Goal: Task Accomplishment & Management: Use online tool/utility

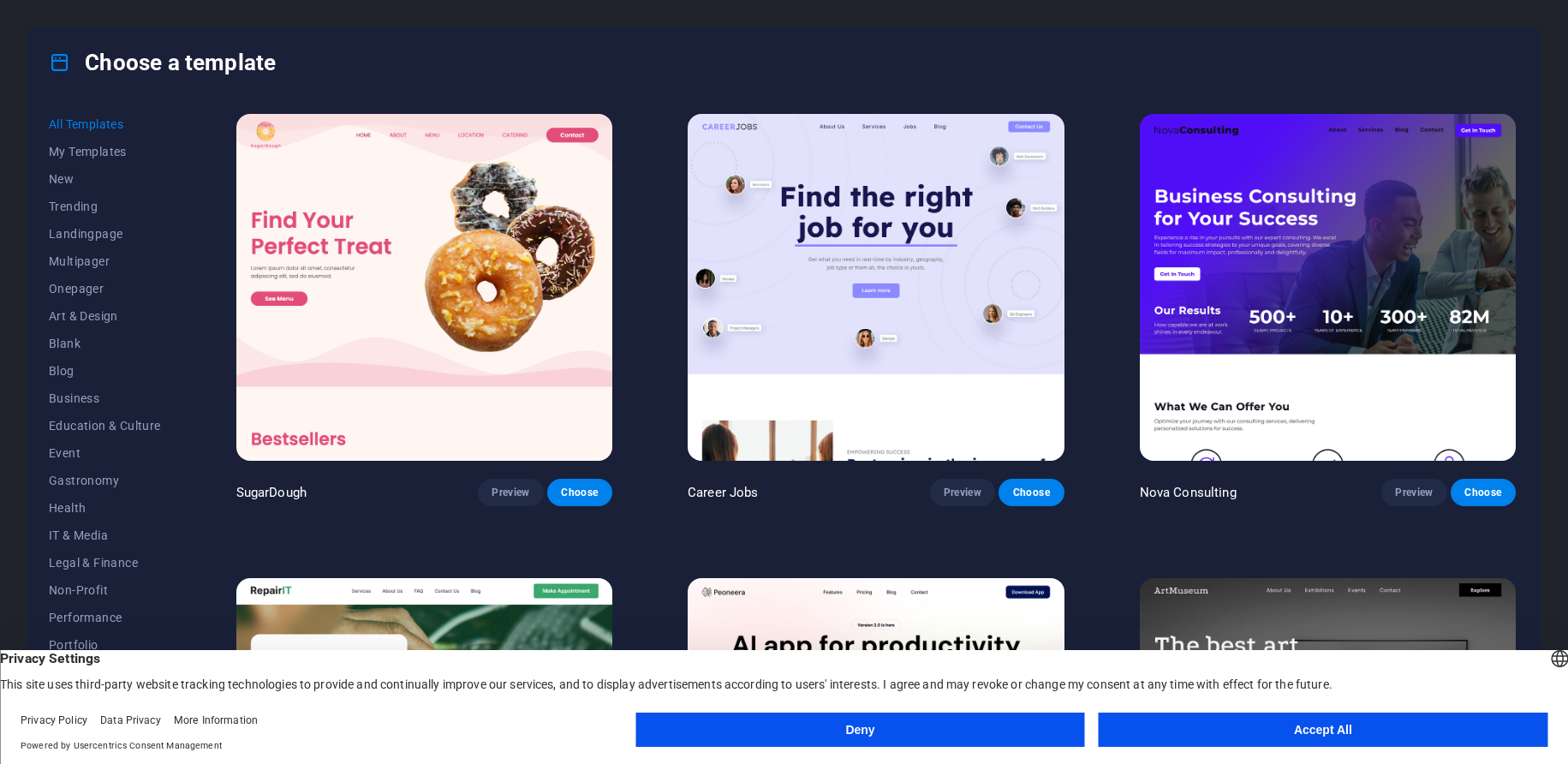
click at [1288, 724] on button "Accept All" at bounding box center [1323, 729] width 448 height 35
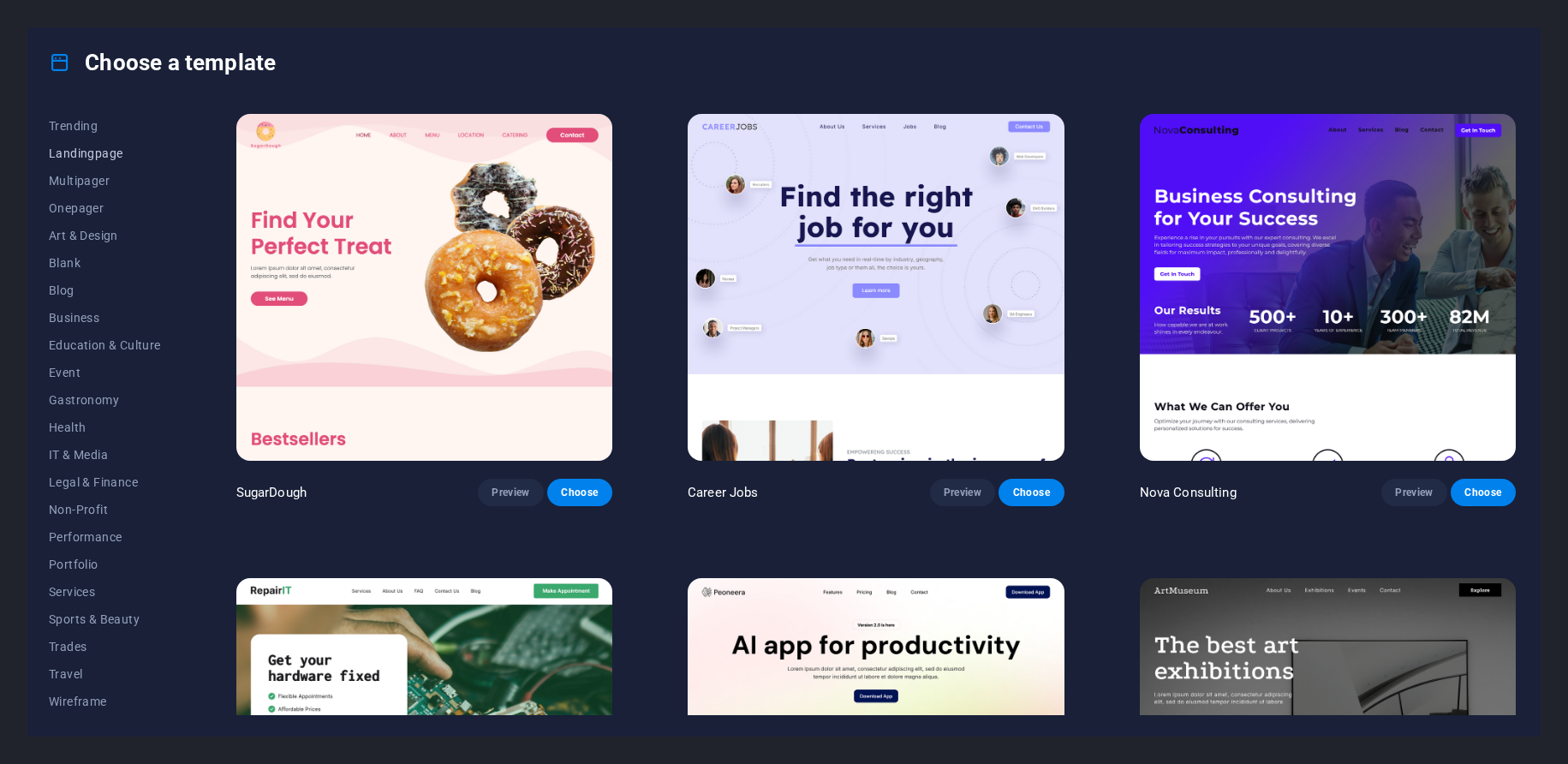
click at [86, 152] on span "Landingpage" at bounding box center [104, 154] width 112 height 14
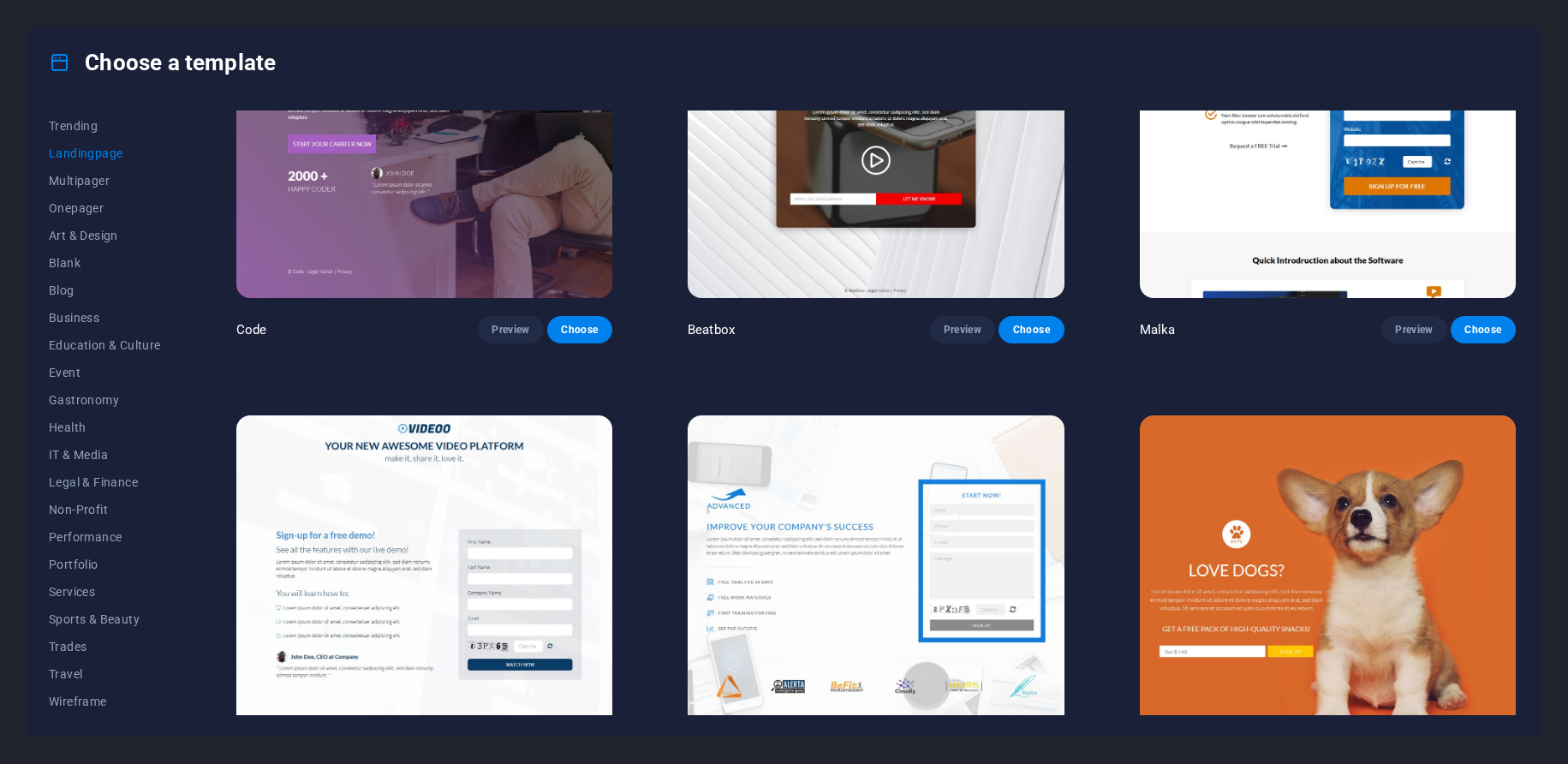
scroll to position [307, 0]
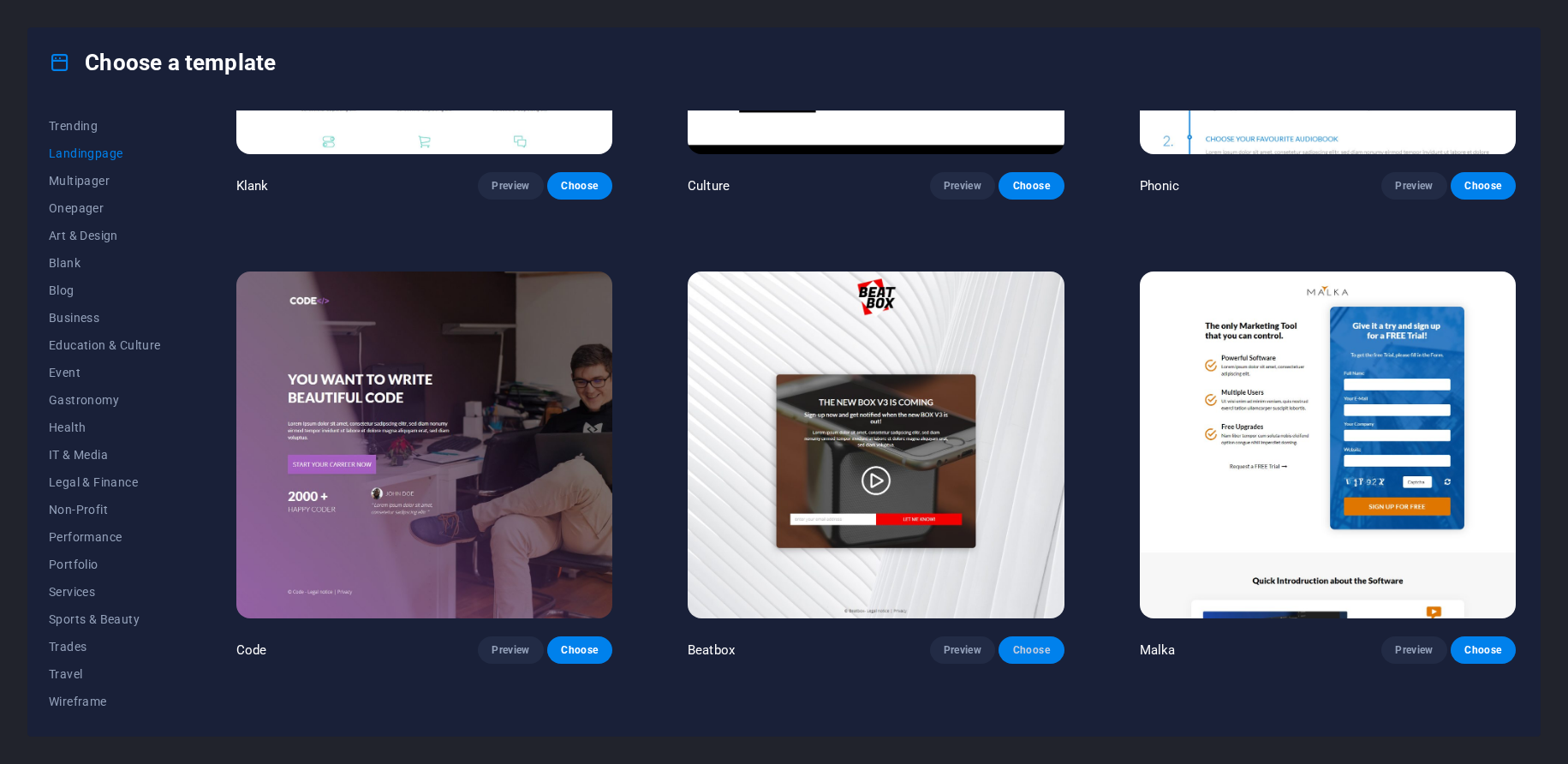
click at [1021, 643] on span "Choose" at bounding box center [1031, 650] width 38 height 14
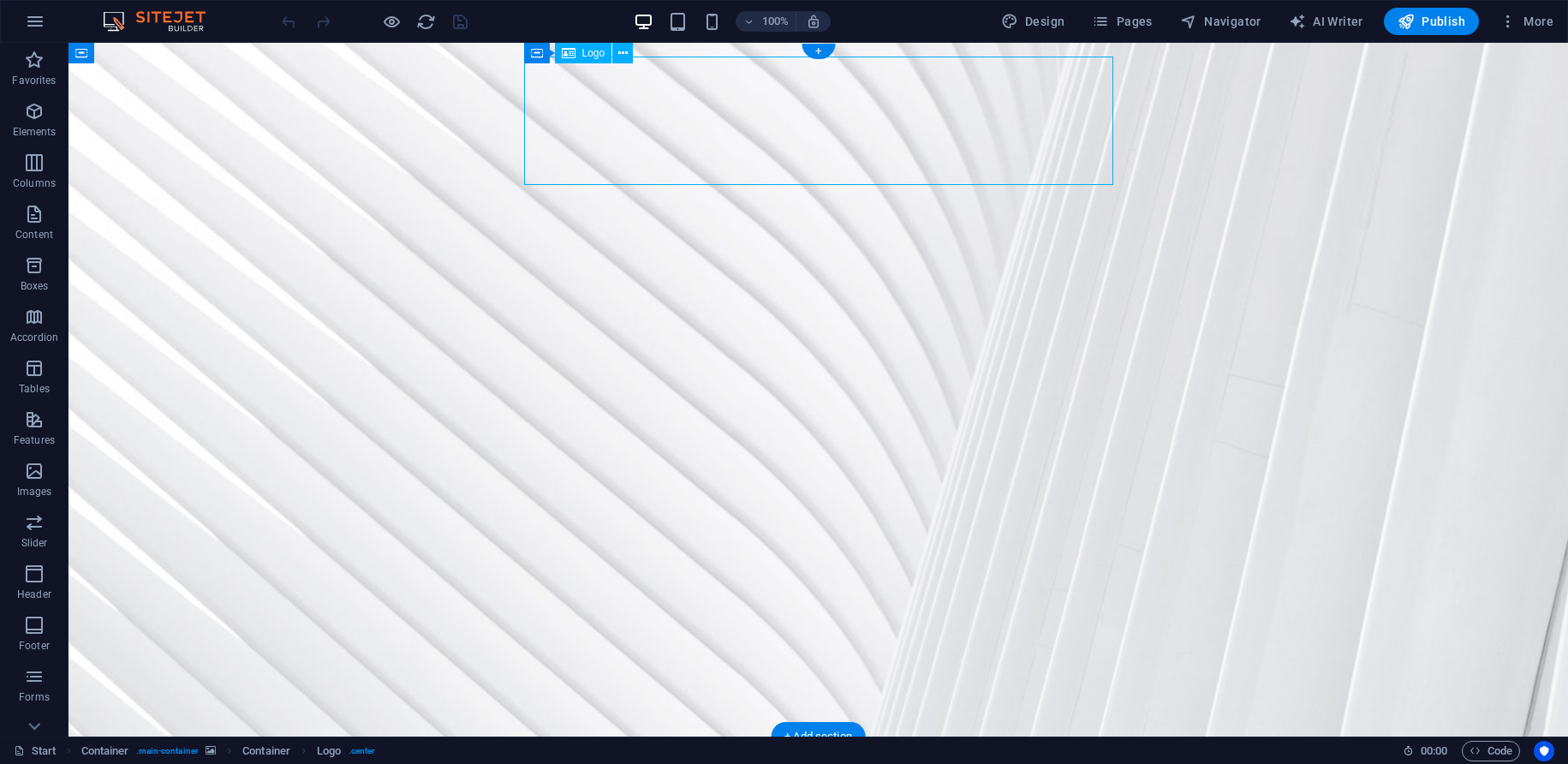
select select "px"
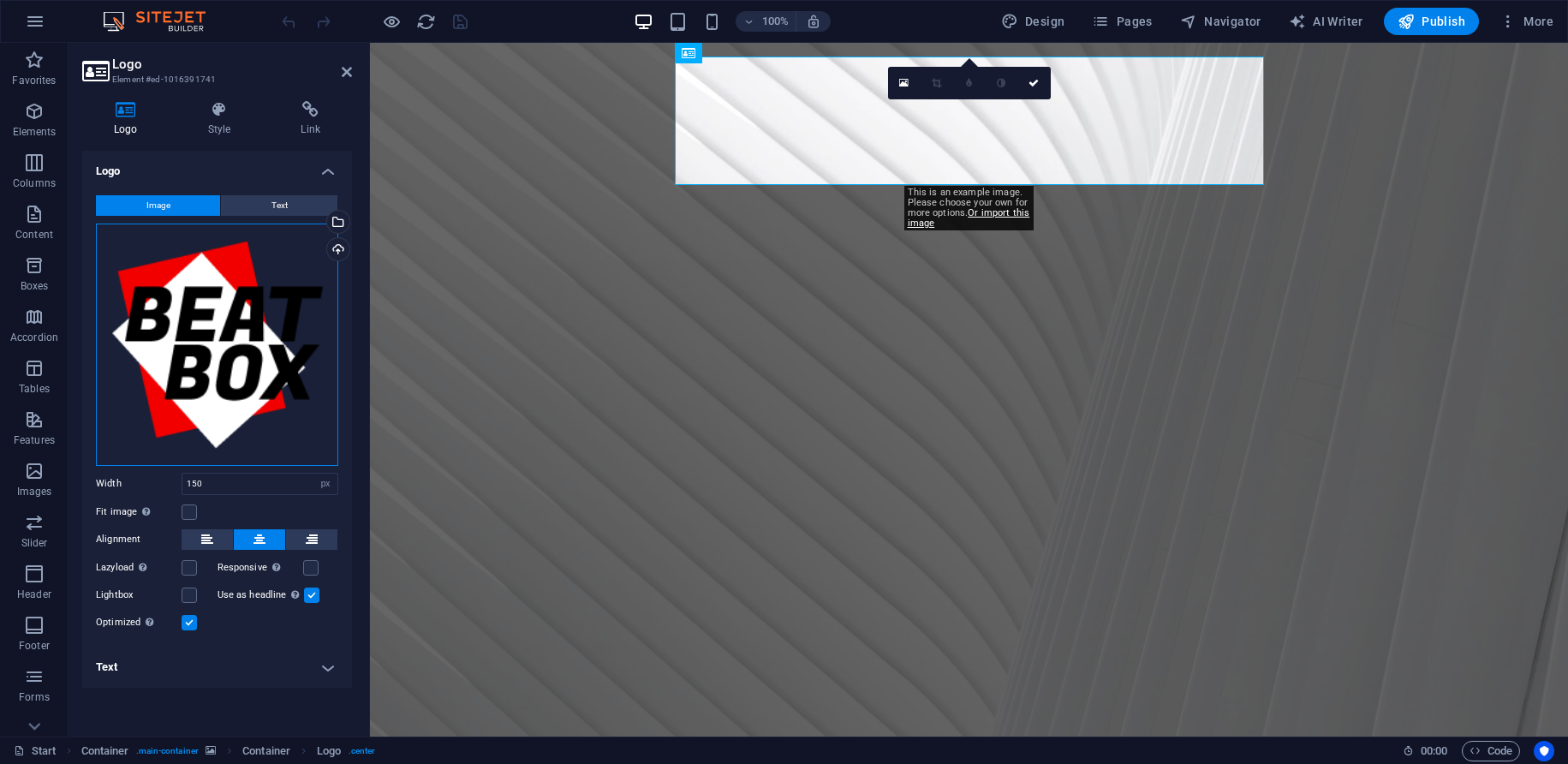
click at [228, 294] on div "Drag files here, click to choose files or select files from Files or our free s…" at bounding box center [217, 344] width 242 height 242
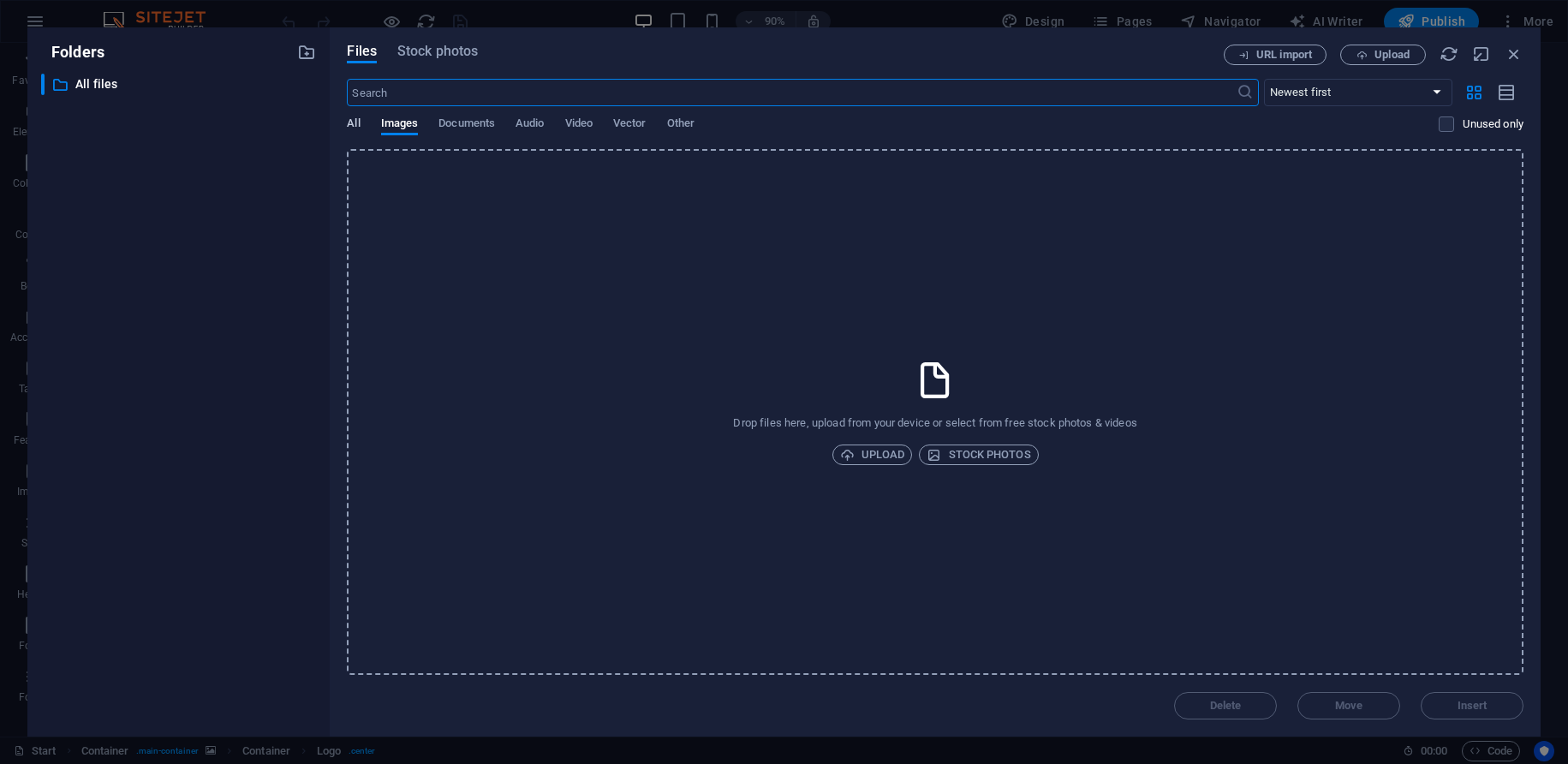
click at [354, 121] on span "All" at bounding box center [353, 125] width 13 height 24
click at [400, 128] on span "Images" at bounding box center [400, 125] width 38 height 24
click at [458, 127] on span "Documents" at bounding box center [466, 125] width 57 height 24
click at [501, 128] on div "All Images Documents Audio Video Vector Other" at bounding box center [893, 132] width 1092 height 33
click at [1514, 60] on icon "button" at bounding box center [1513, 54] width 19 height 19
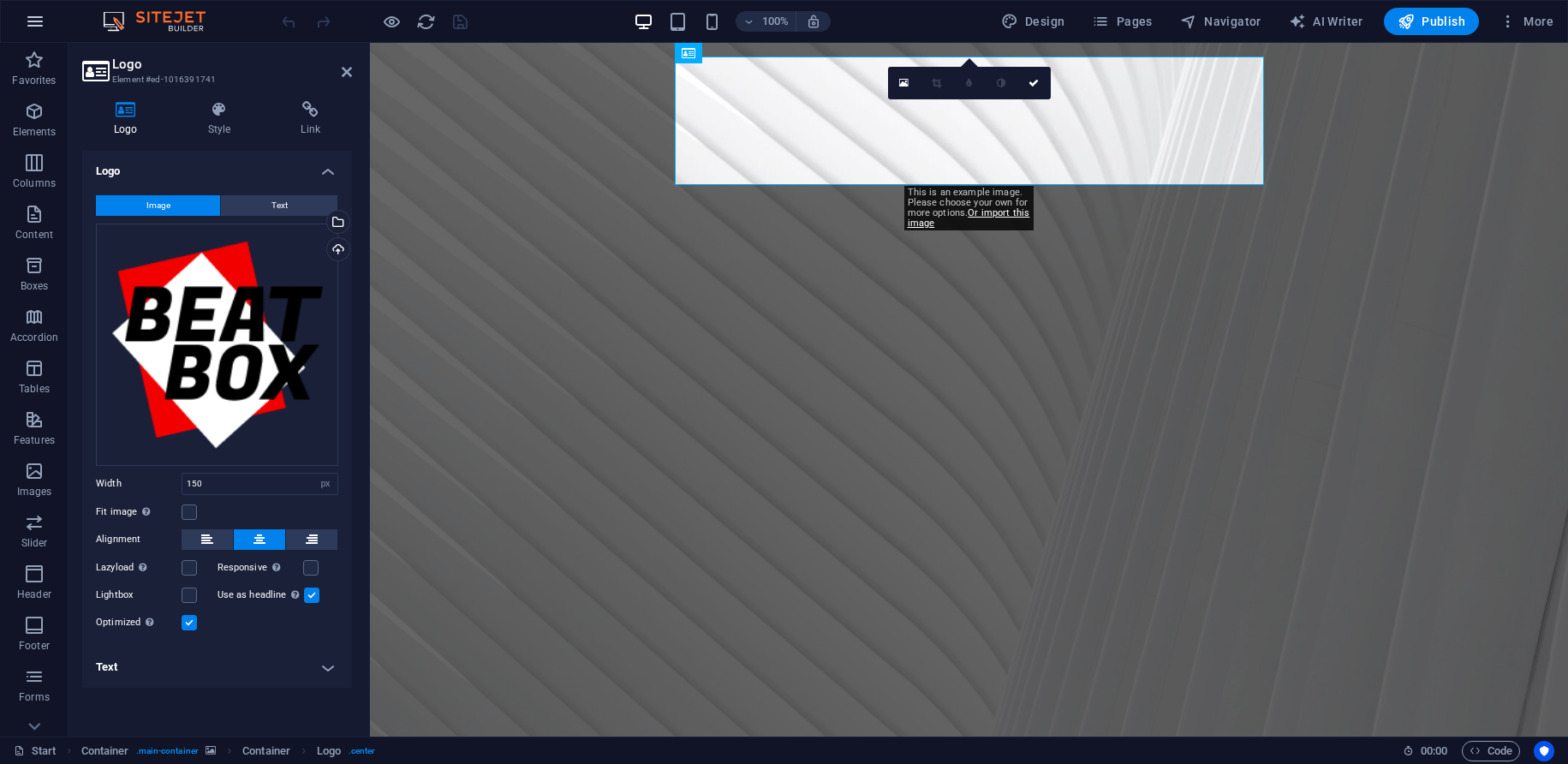
click at [37, 28] on icon "button" at bounding box center [35, 21] width 21 height 21
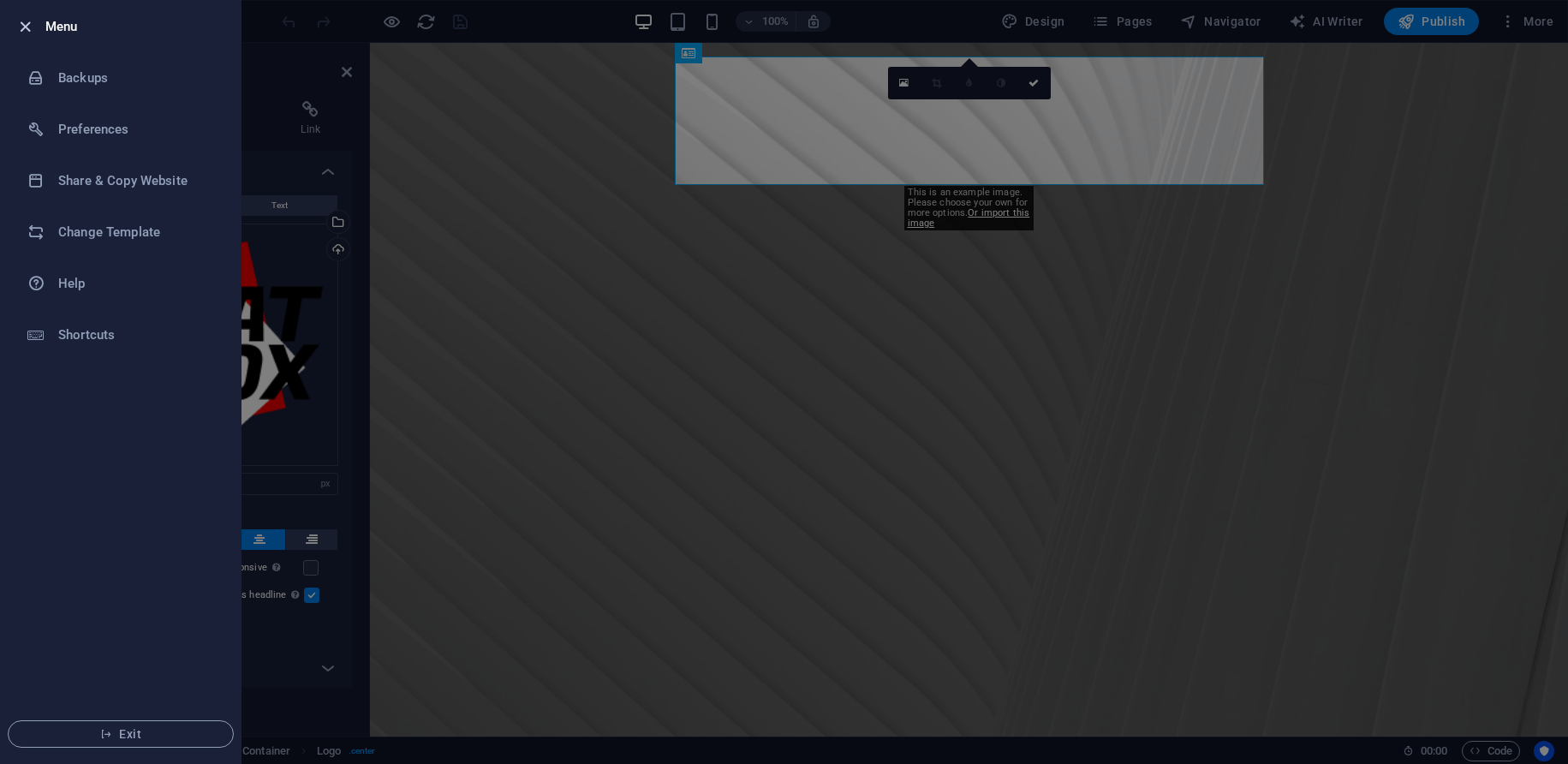
click at [19, 23] on icon "button" at bounding box center [26, 27] width 20 height 20
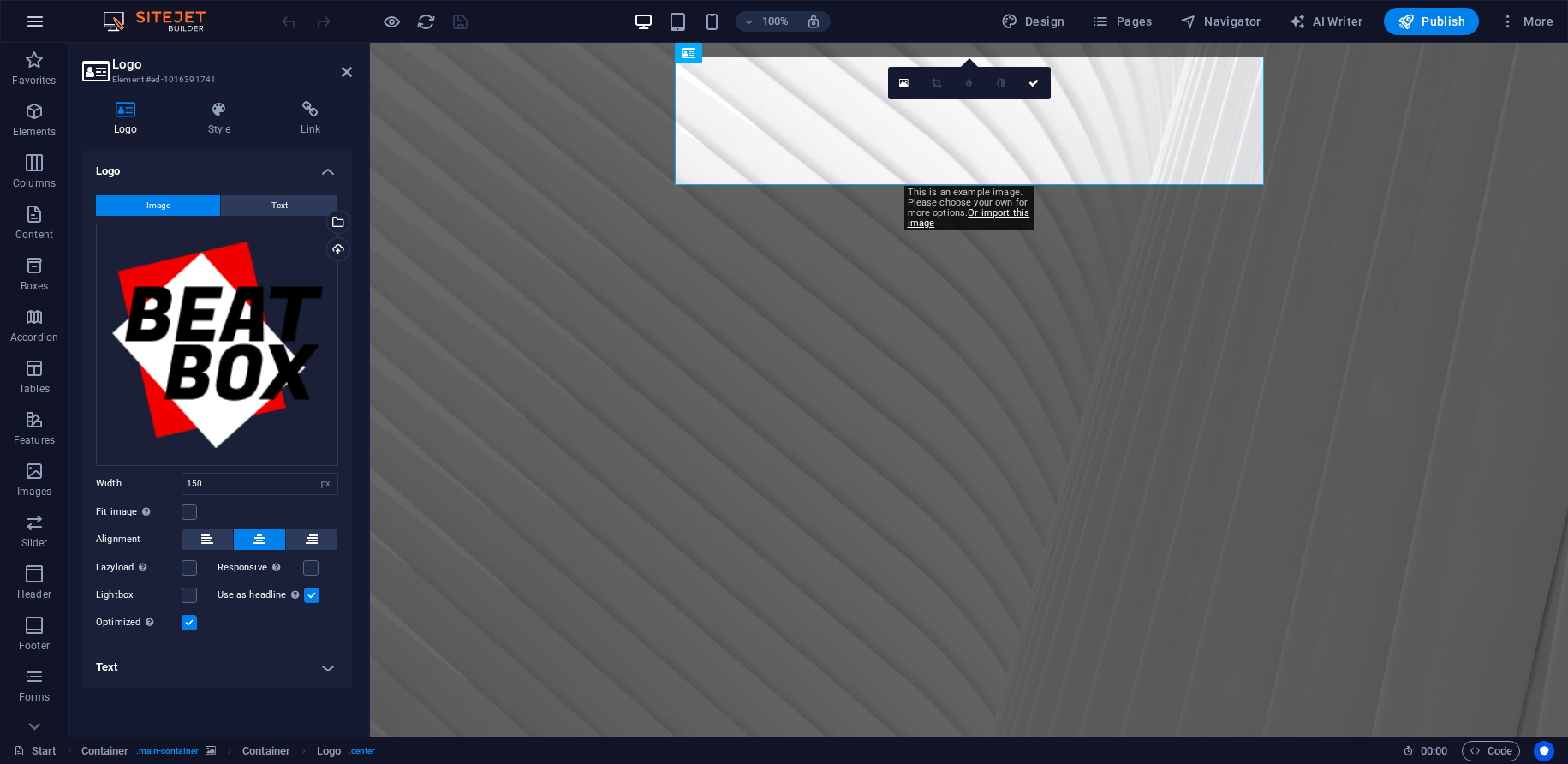
click at [28, 24] on icon "button" at bounding box center [35, 21] width 21 height 21
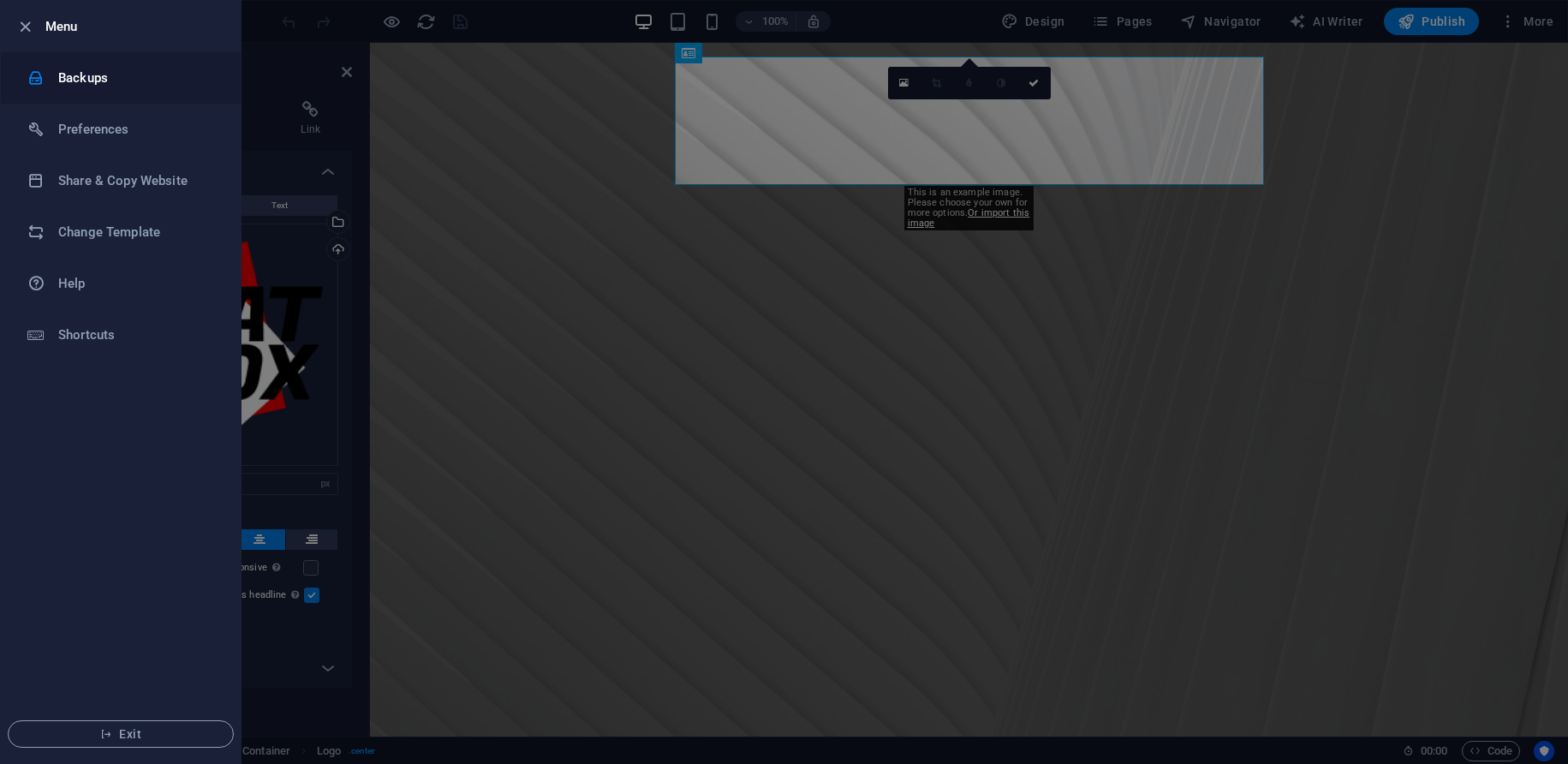
click at [65, 76] on h6 "Backups" at bounding box center [138, 77] width 159 height 21
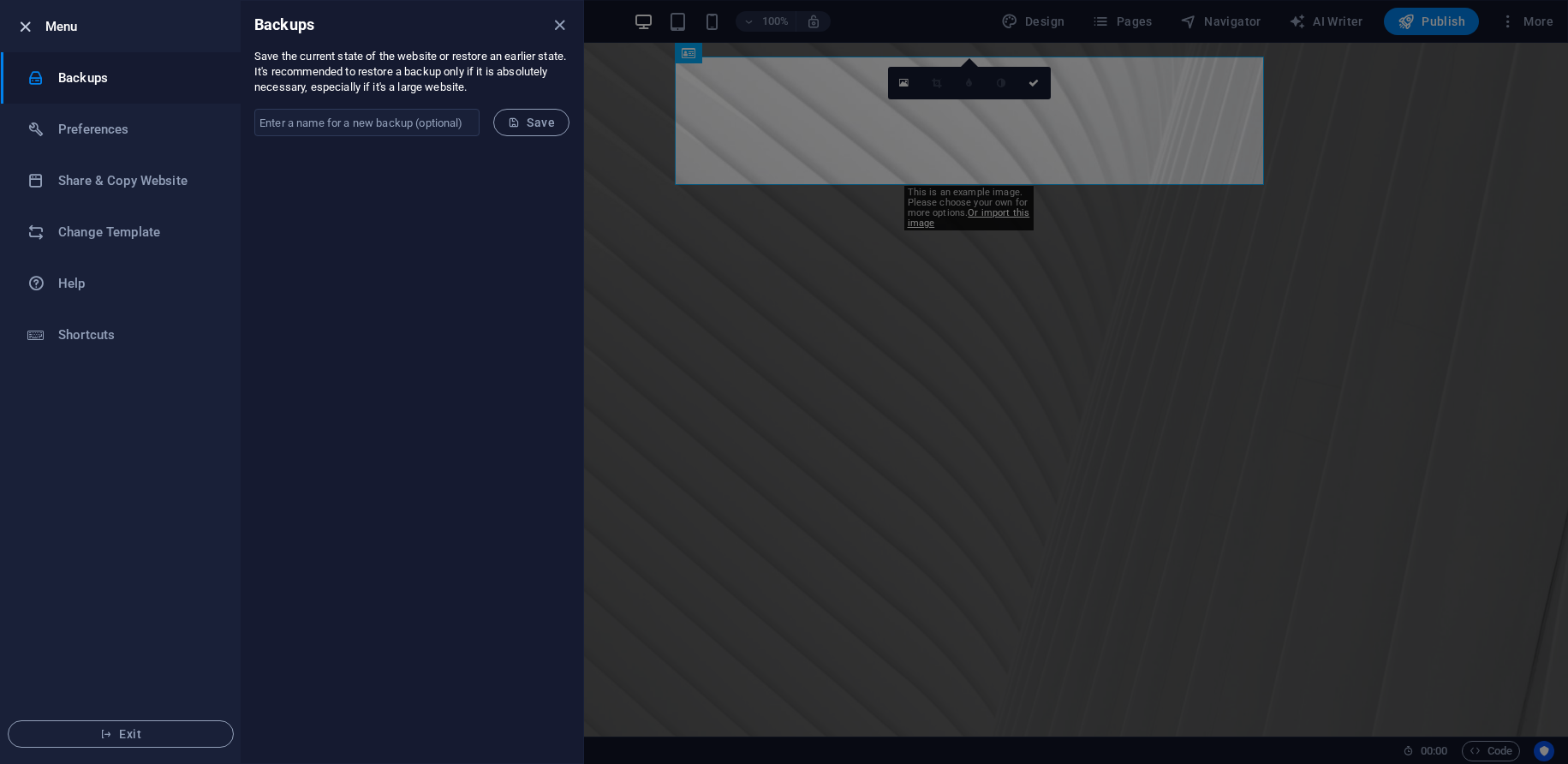
click at [28, 25] on icon "button" at bounding box center [26, 27] width 20 height 20
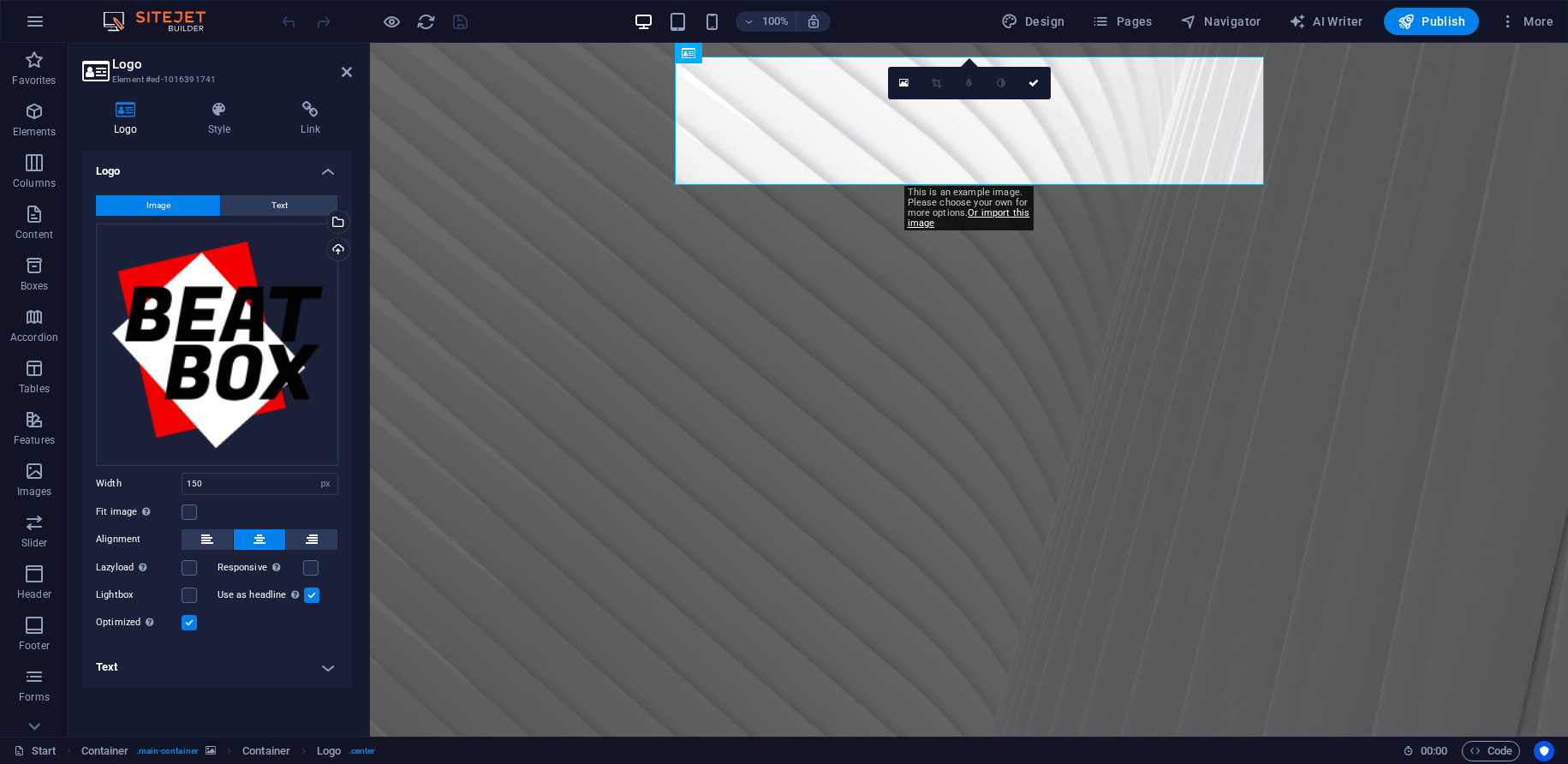
drag, startPoint x: 725, startPoint y: 143, endPoint x: 387, endPoint y: 101, distance: 340.6
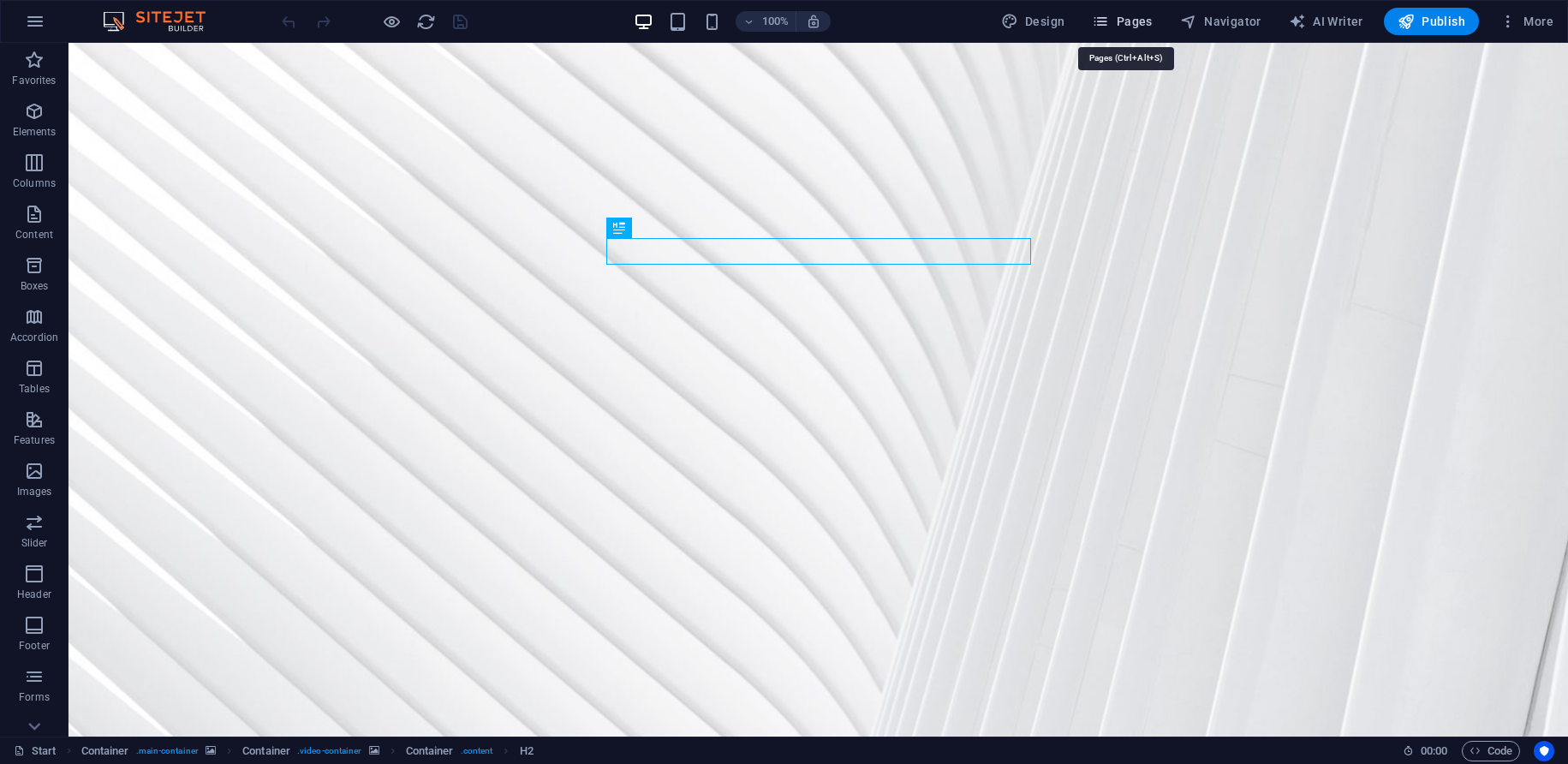
click at [1119, 20] on span "Pages" at bounding box center [1122, 21] width 60 height 17
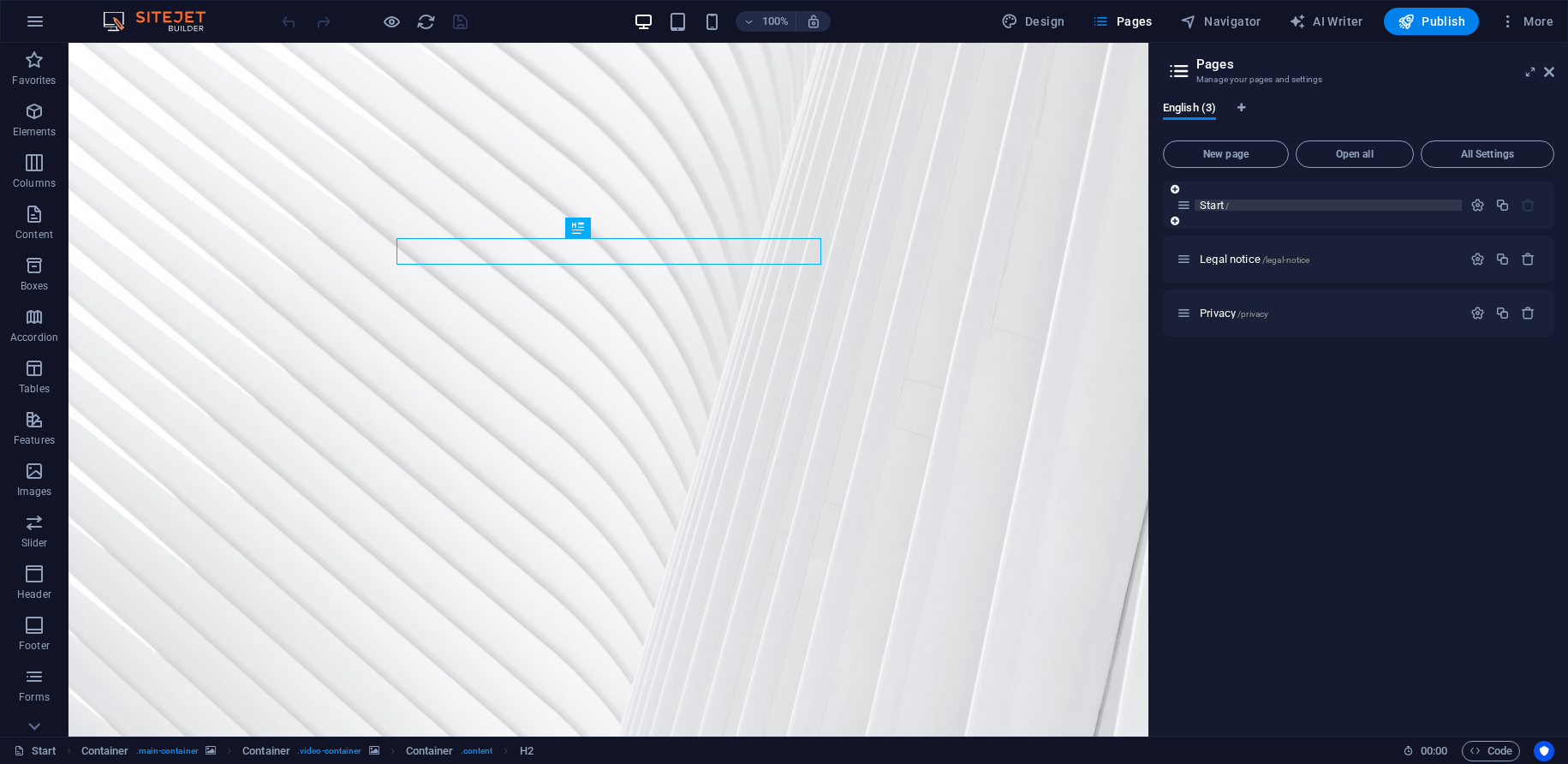
click at [1216, 207] on span "Start /" at bounding box center [1214, 204] width 29 height 13
click at [1372, 155] on span "Open all" at bounding box center [1355, 154] width 103 height 10
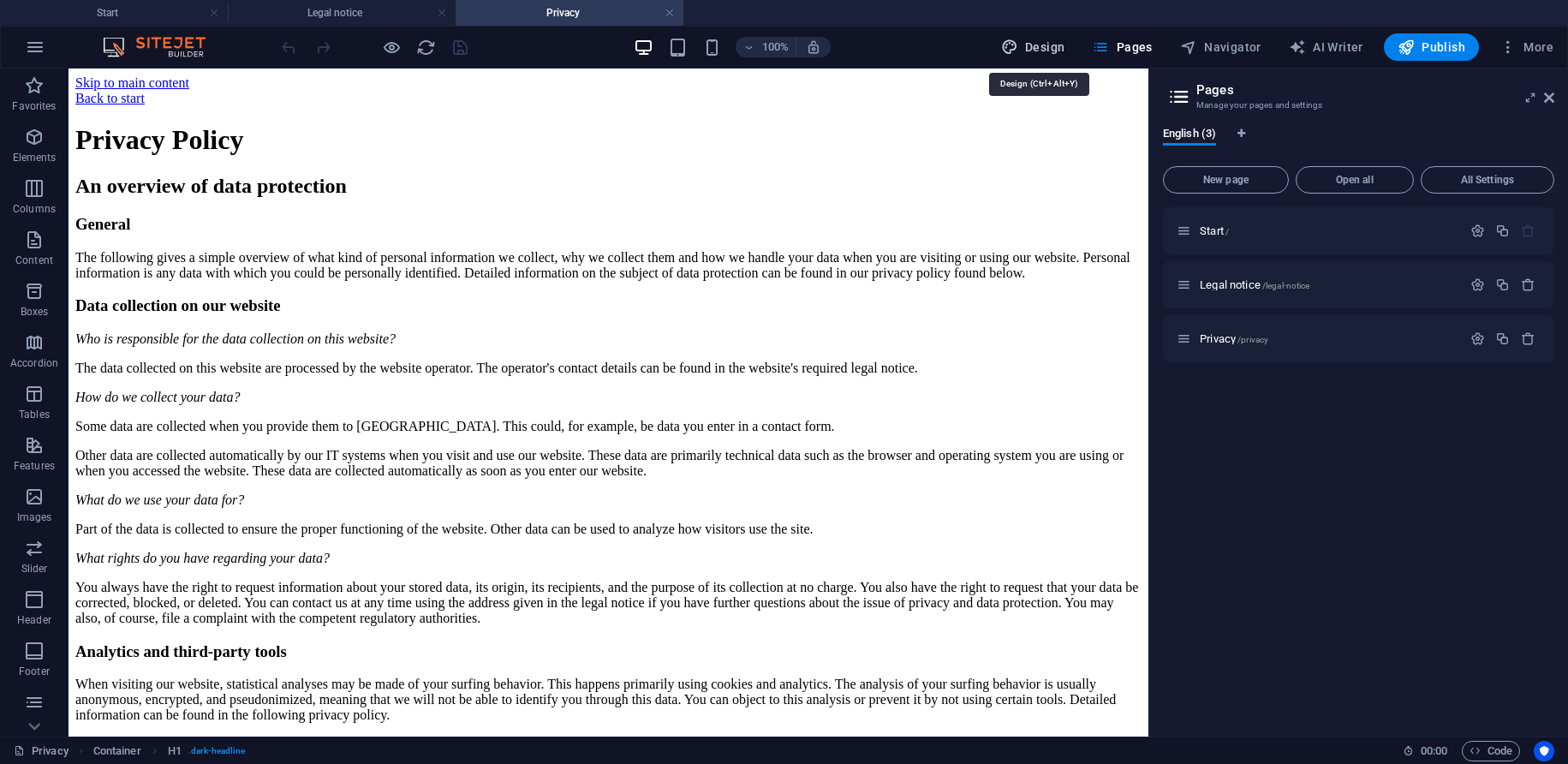
click at [1052, 50] on span "Design" at bounding box center [1032, 47] width 64 height 17
select select "rem"
select select "300"
select select "px"
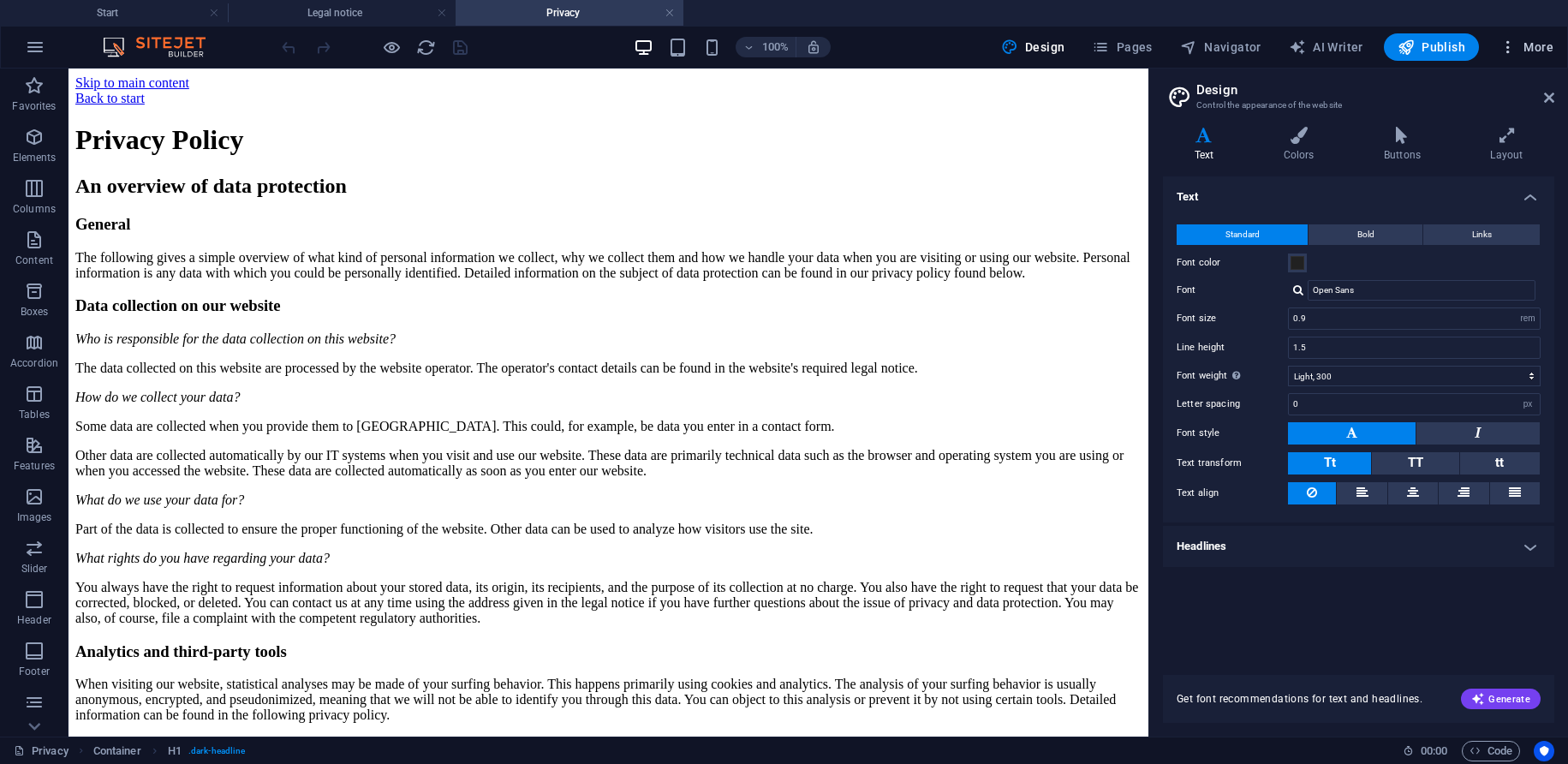
click at [1508, 47] on icon "button" at bounding box center [1508, 47] width 17 height 17
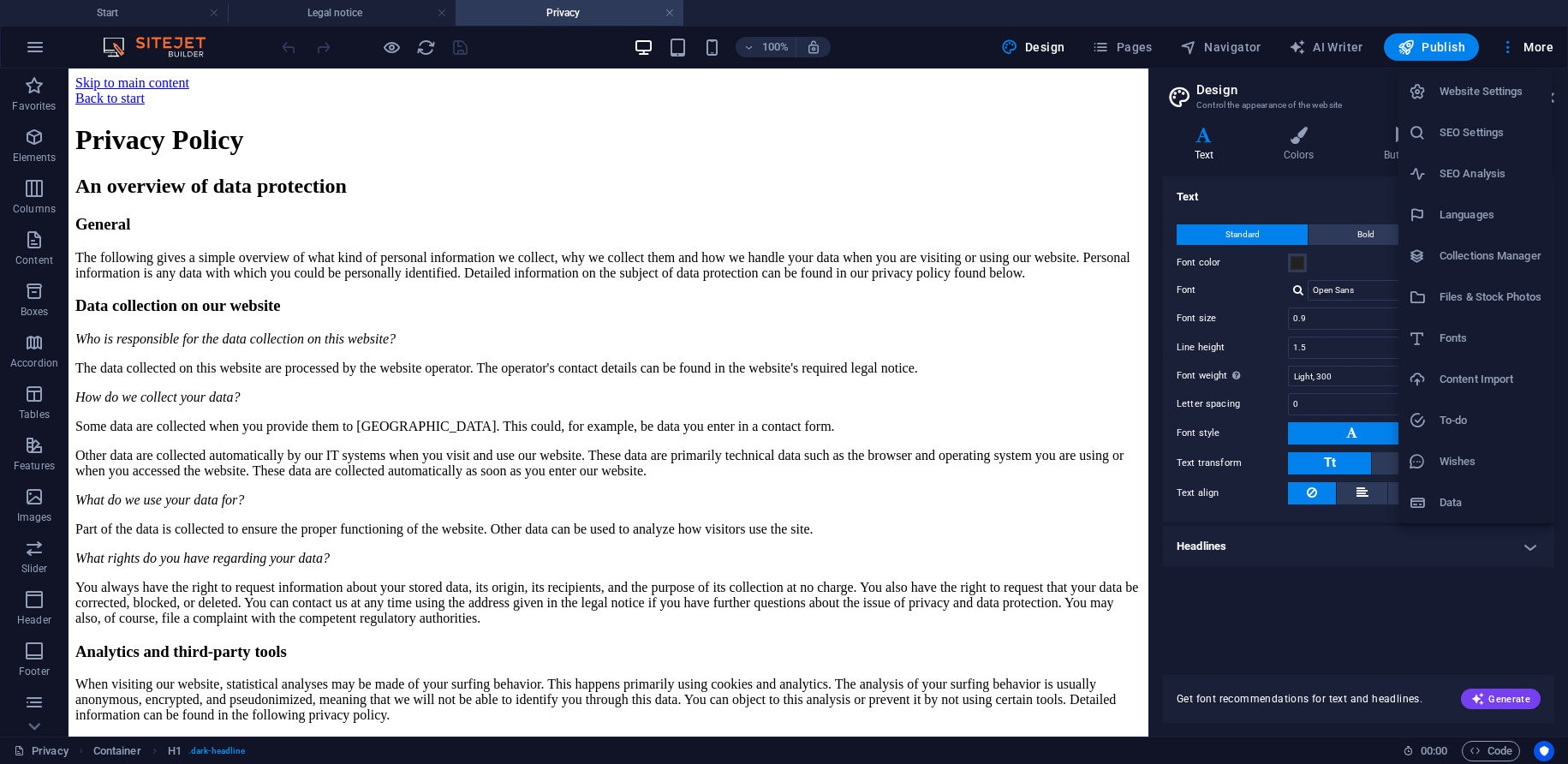
click at [1495, 89] on h6 "Website Settings" at bounding box center [1490, 91] width 102 height 21
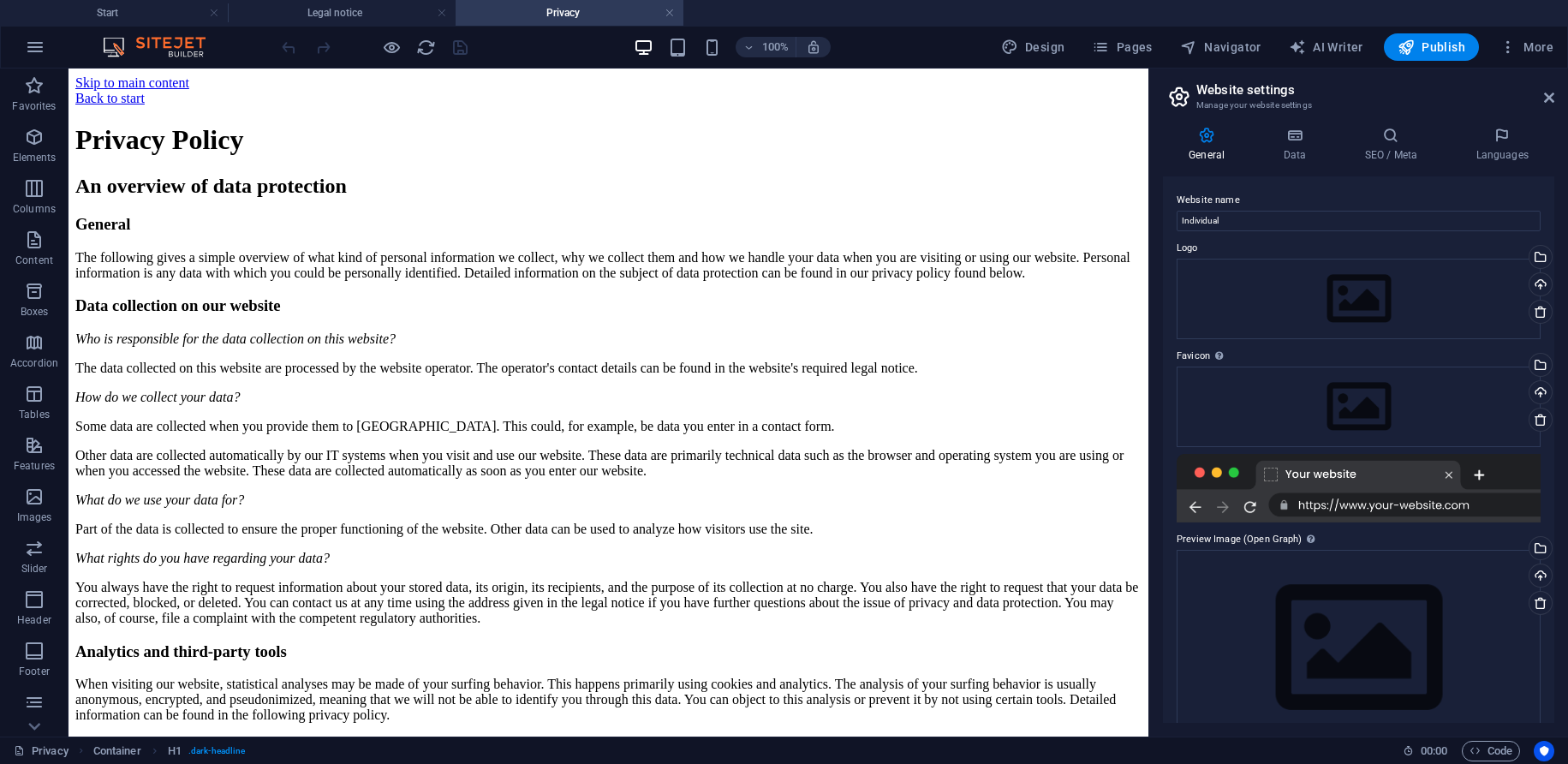
scroll to position [38, 0]
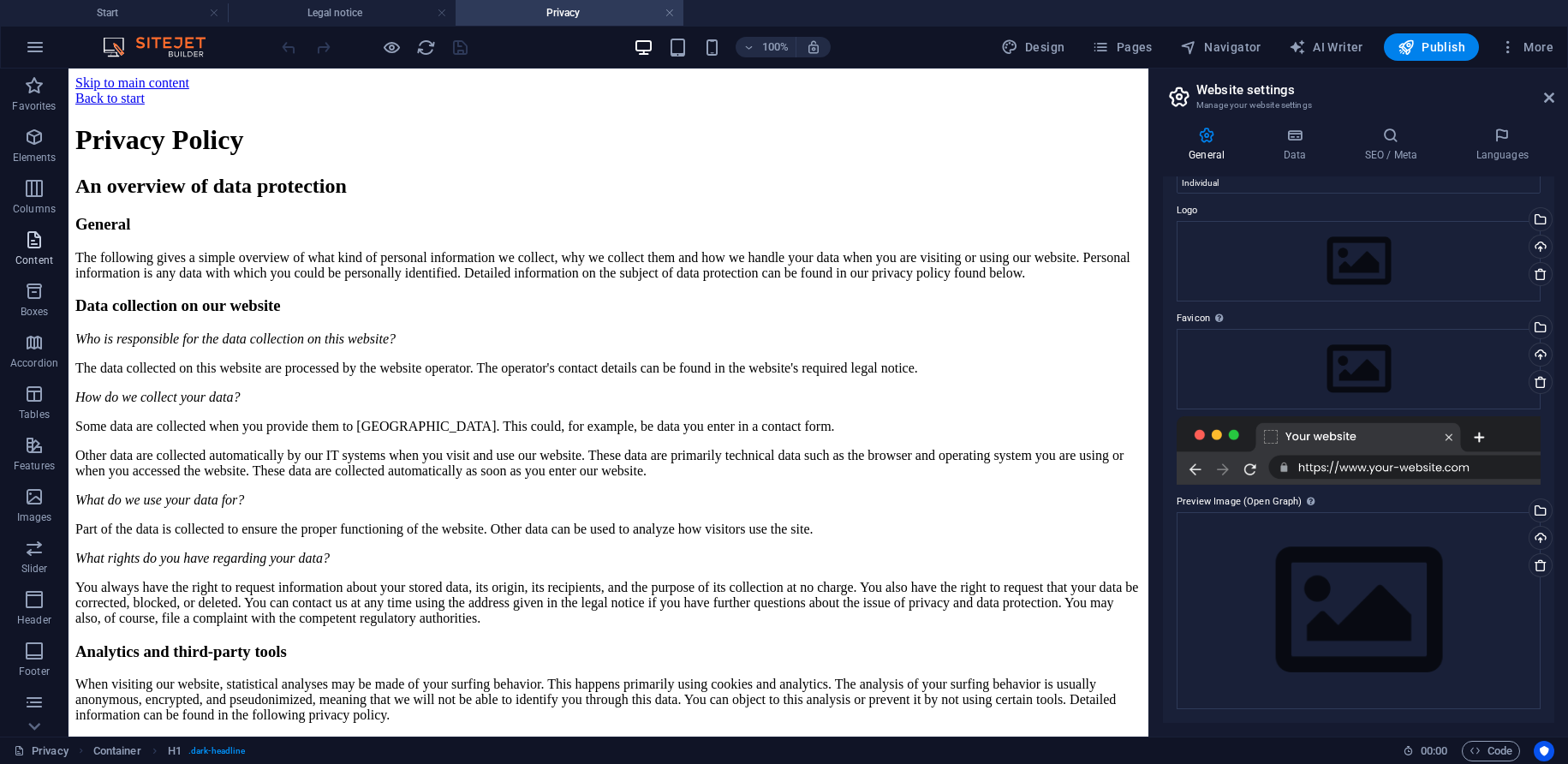
click at [31, 240] on icon "button" at bounding box center [34, 239] width 21 height 21
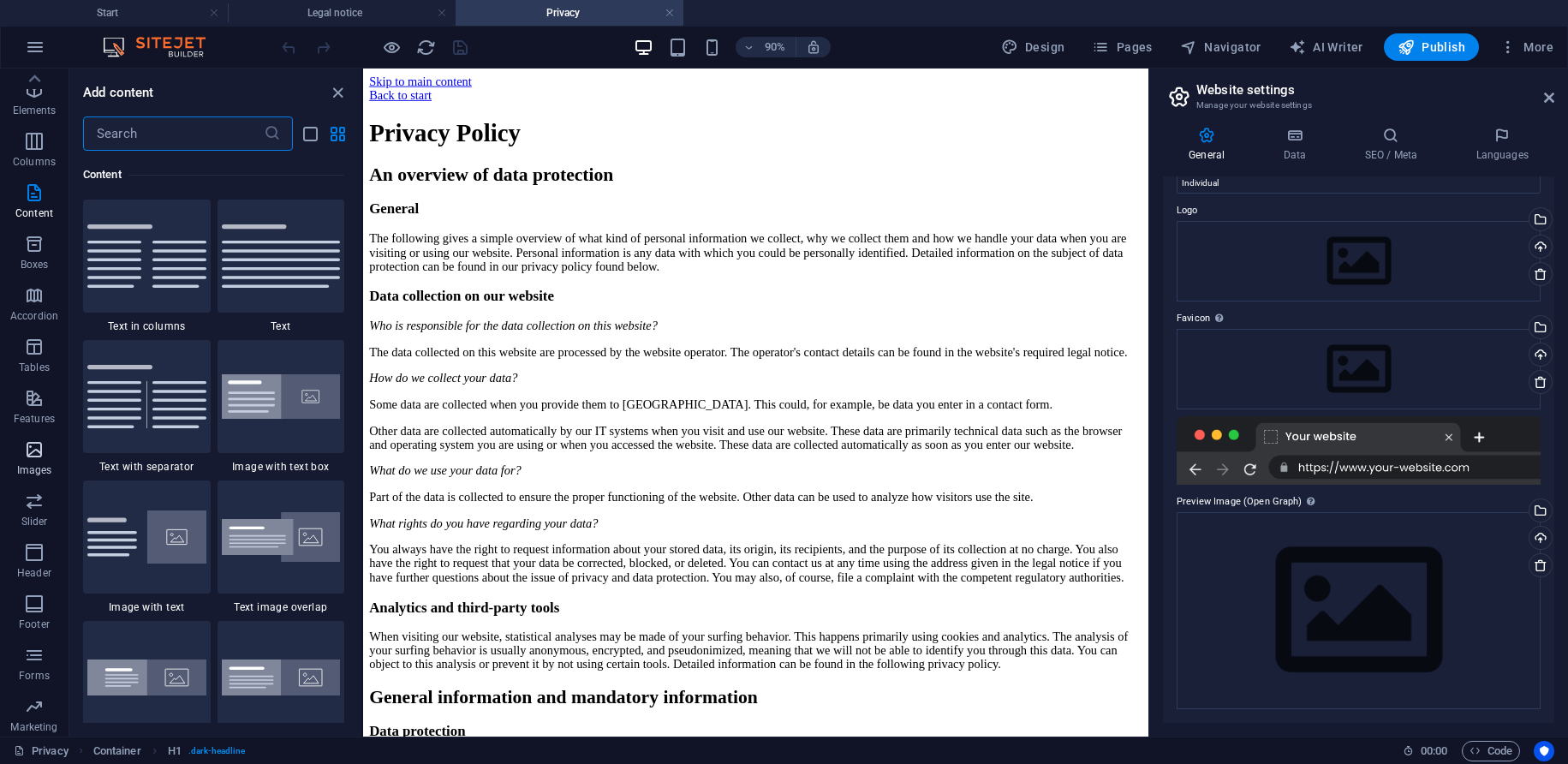
scroll to position [0, 0]
click at [211, 15] on link at bounding box center [214, 13] width 10 height 16
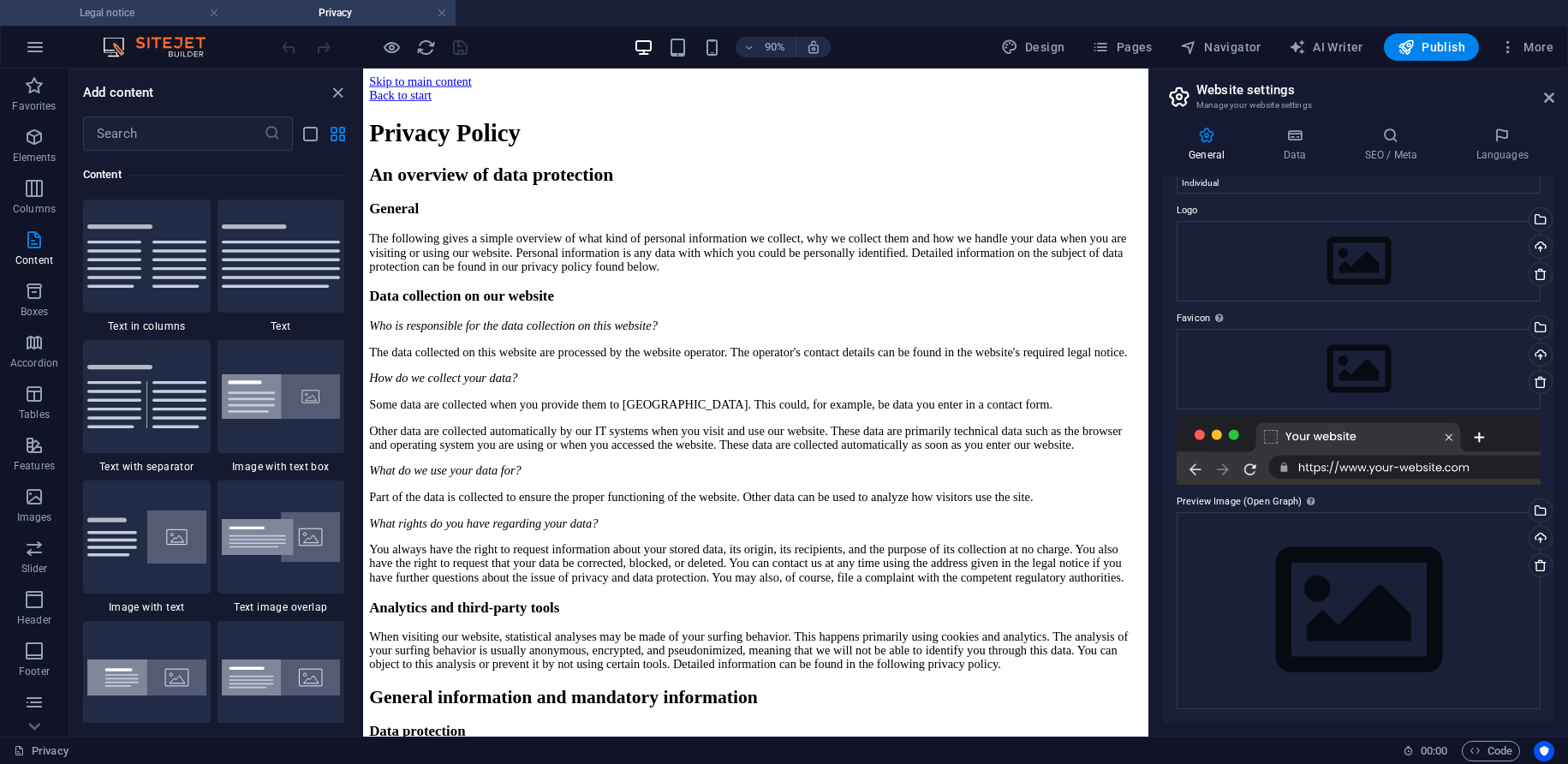
click at [146, 15] on h4 "Legal notice" at bounding box center [114, 12] width 228 height 19
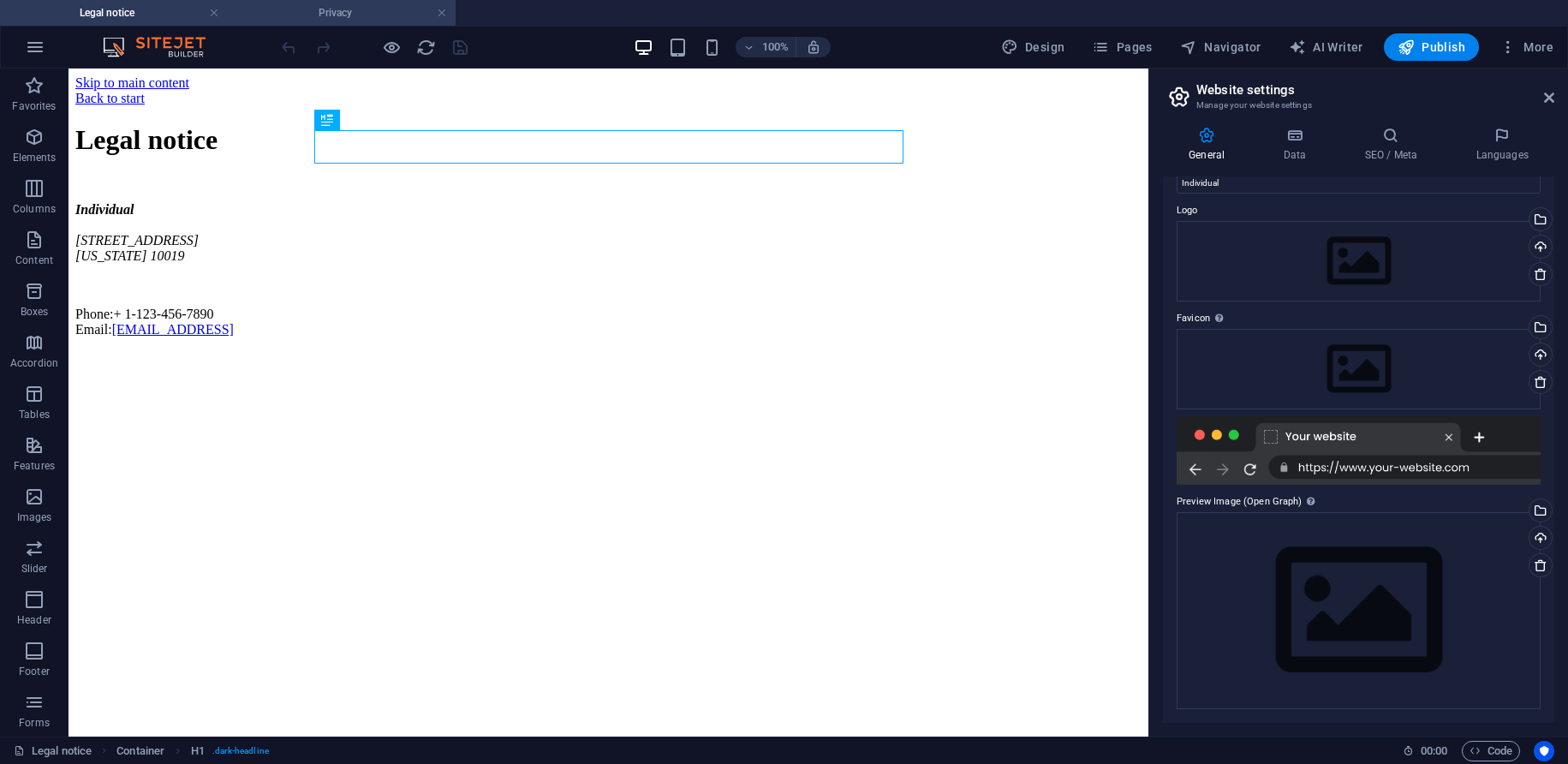
click at [358, 13] on h4 "Privacy" at bounding box center [342, 12] width 228 height 19
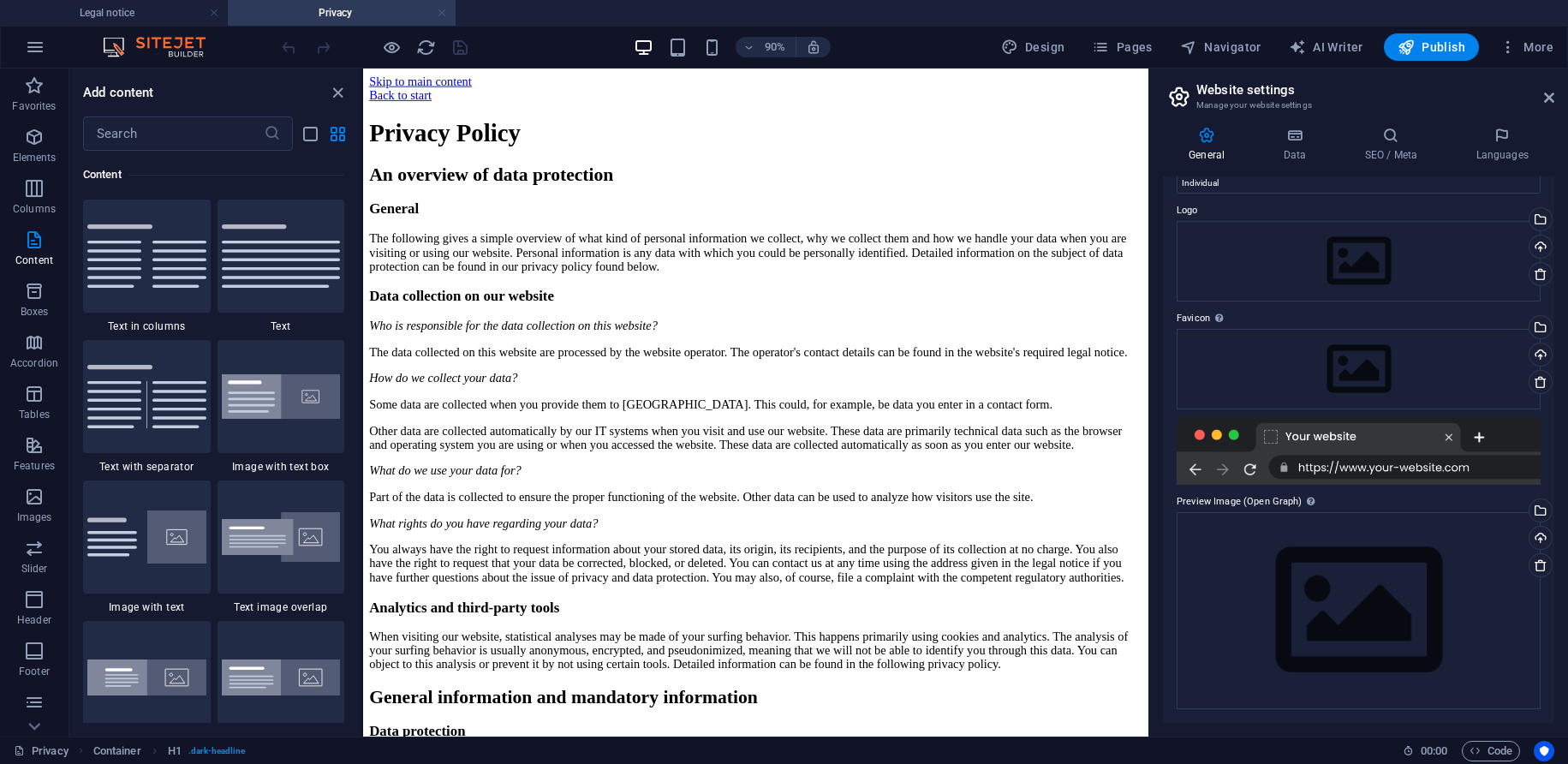
click at [440, 12] on link at bounding box center [441, 13] width 10 height 16
